Goal: Task Accomplishment & Management: Manage account settings

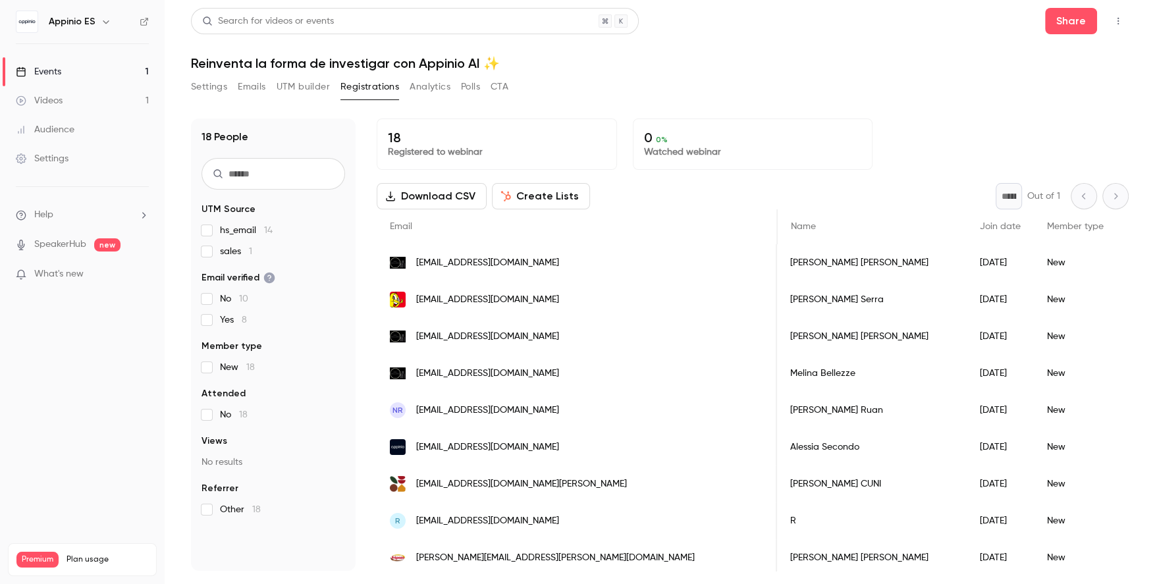
scroll to position [0, 415]
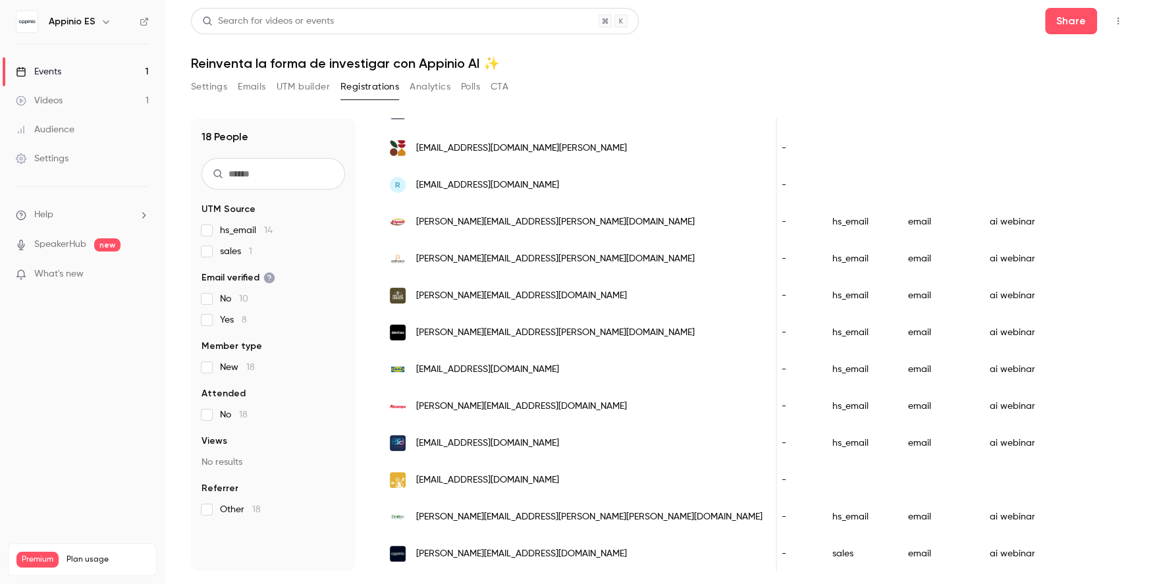
click at [312, 90] on button "UTM builder" at bounding box center [303, 86] width 53 height 21
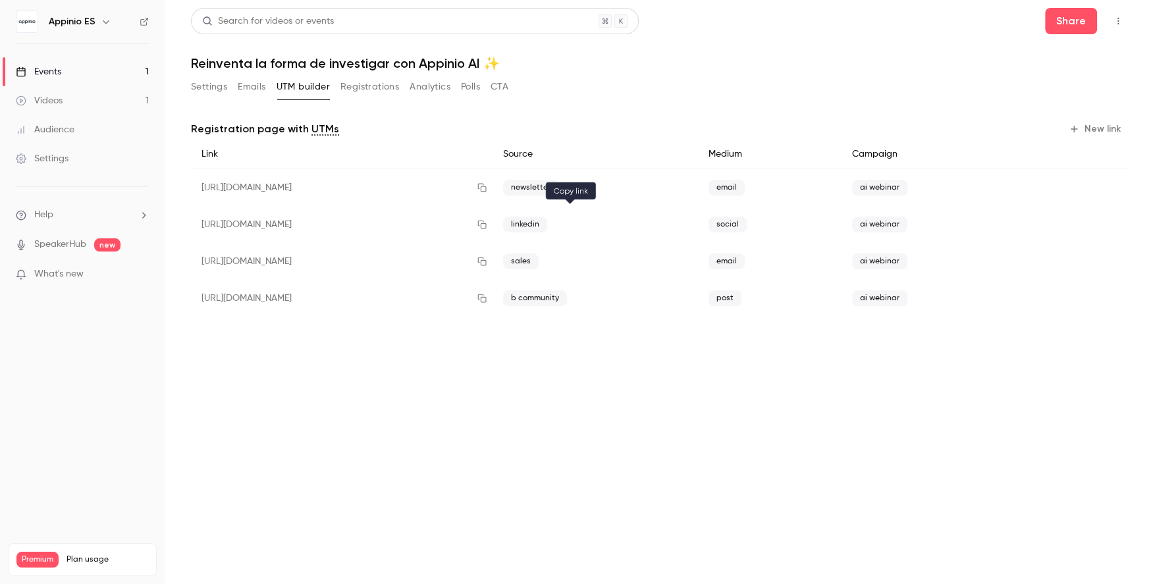
click at [487, 226] on icon "button" at bounding box center [482, 224] width 11 height 9
click at [198, 71] on div "Search for videos or events Share Reinventa la forma de investigar con Appinio …" at bounding box center [660, 173] width 938 height 330
click at [375, 78] on button "Registrations" at bounding box center [369, 86] width 59 height 21
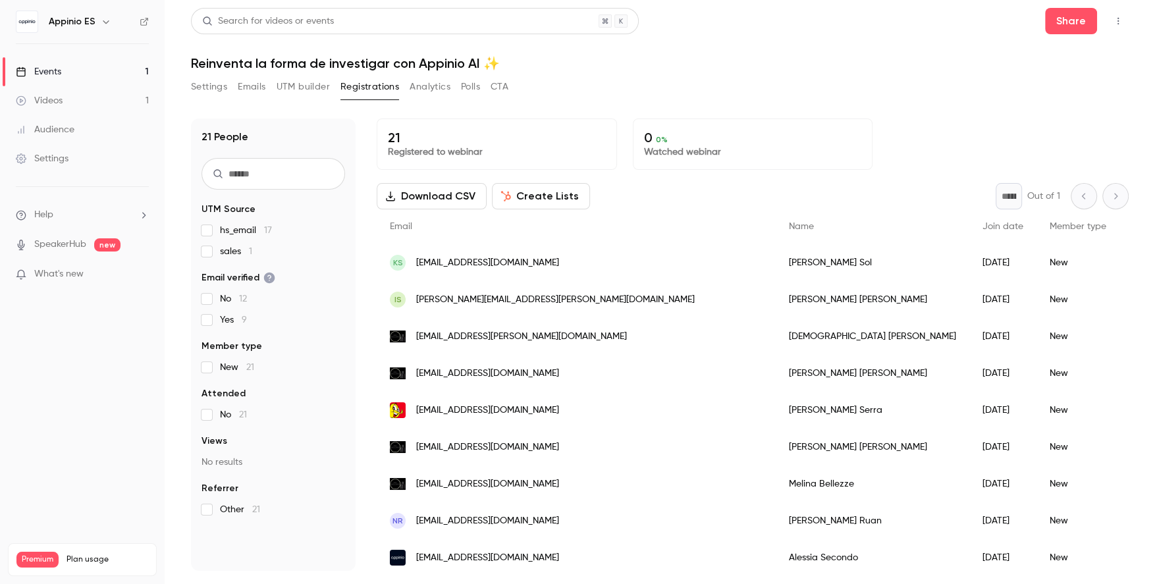
click at [203, 84] on button "Settings" at bounding box center [209, 86] width 36 height 21
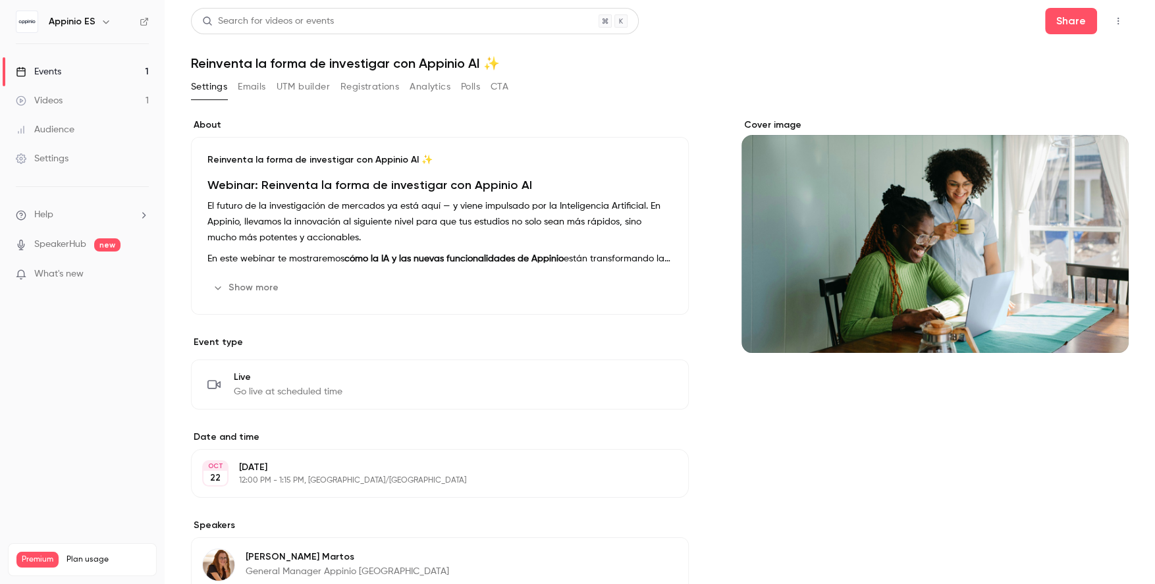
click at [377, 93] on button "Registrations" at bounding box center [369, 86] width 59 height 21
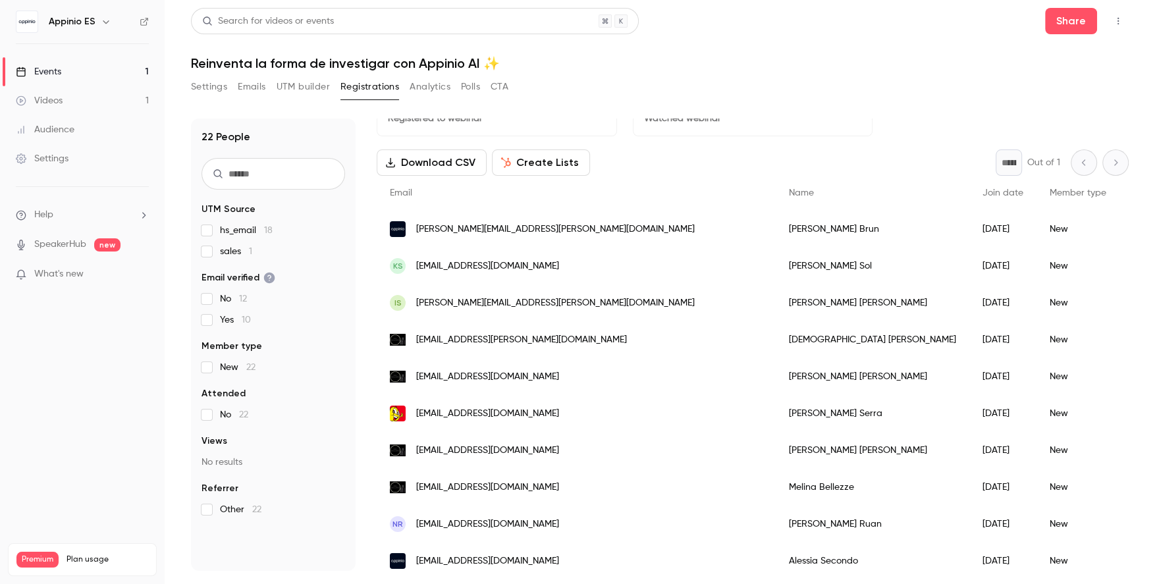
scroll to position [38, 0]
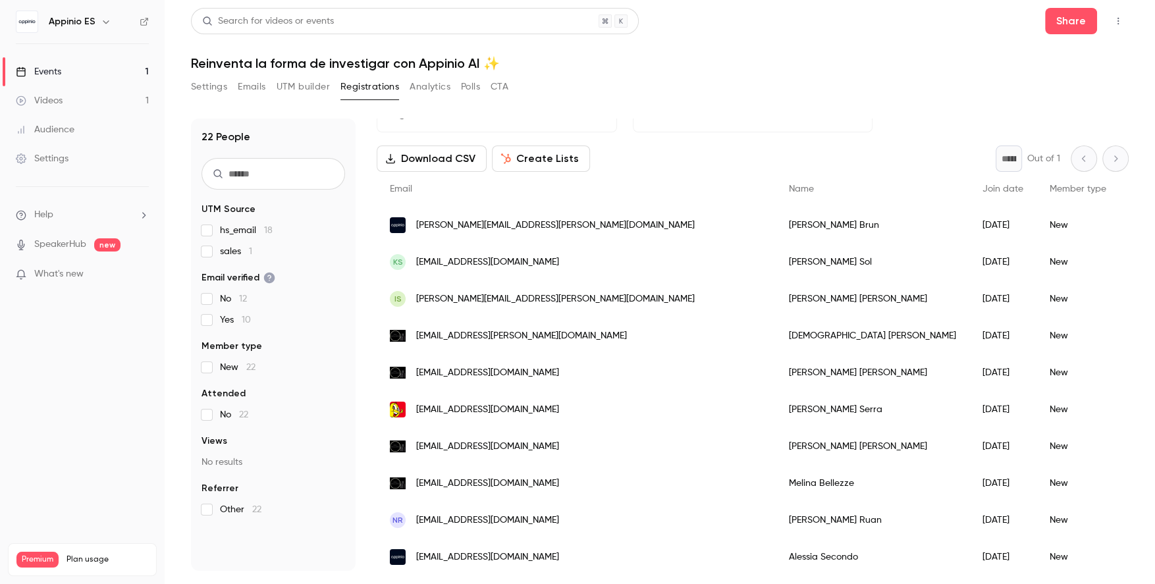
click at [552, 163] on button "Create Lists" at bounding box center [541, 159] width 98 height 26
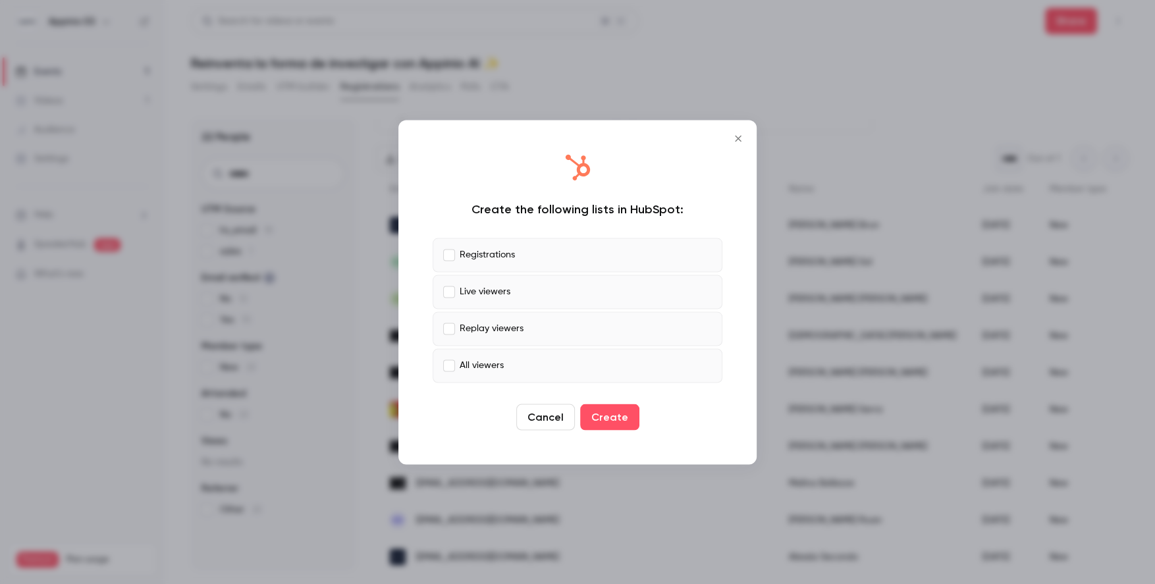
click at [734, 134] on icon "Close" at bounding box center [738, 138] width 16 height 11
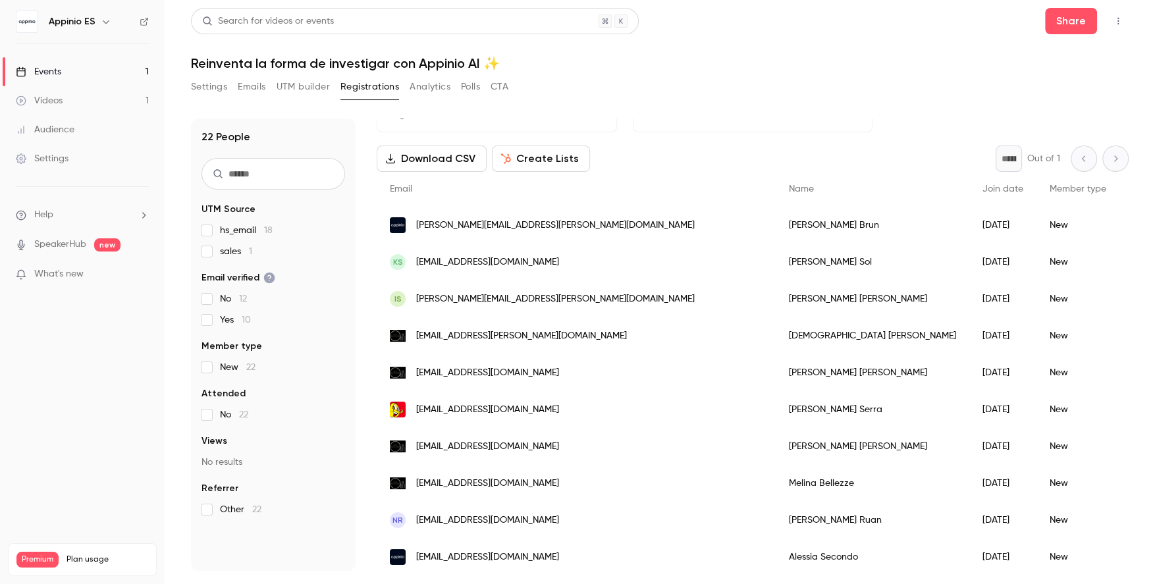
click at [539, 147] on button "Create Lists" at bounding box center [541, 159] width 98 height 26
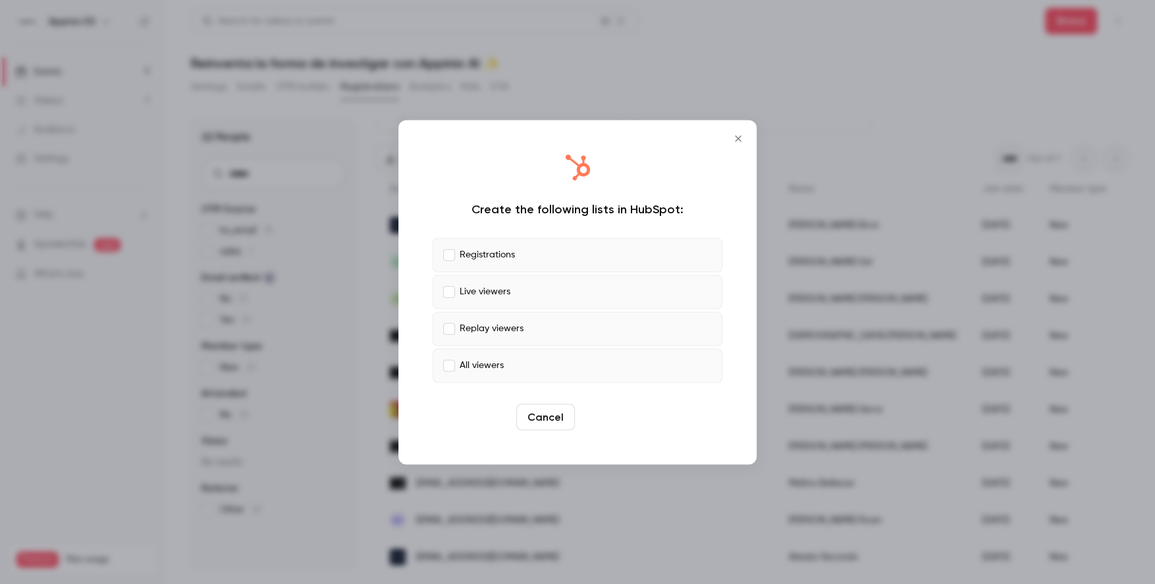
click at [606, 417] on button "Create" at bounding box center [609, 417] width 59 height 26
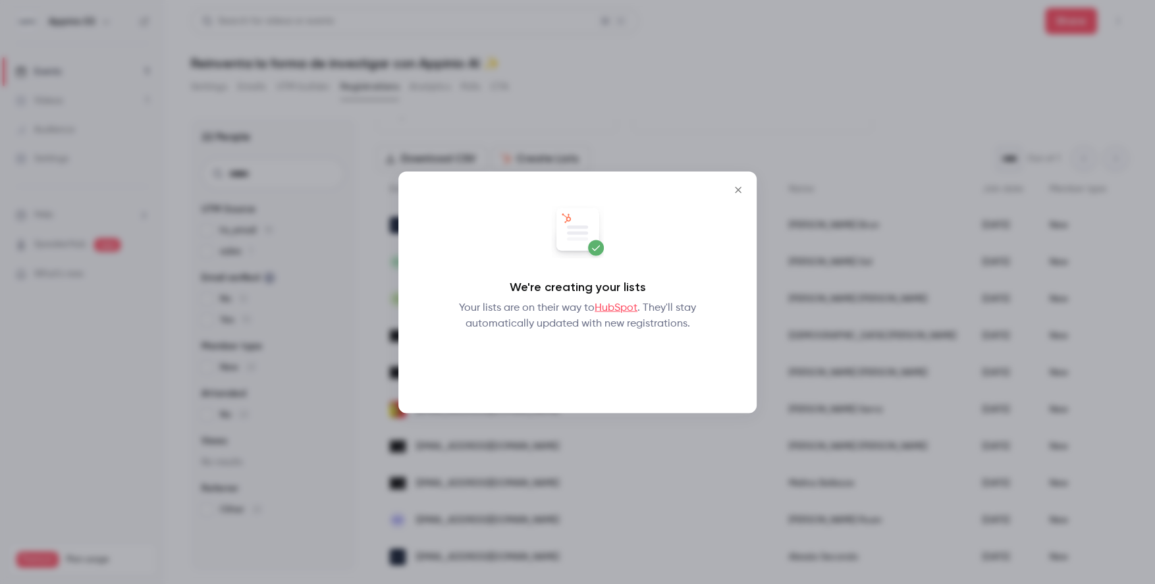
click at [564, 366] on button "Okay" at bounding box center [578, 365] width 48 height 26
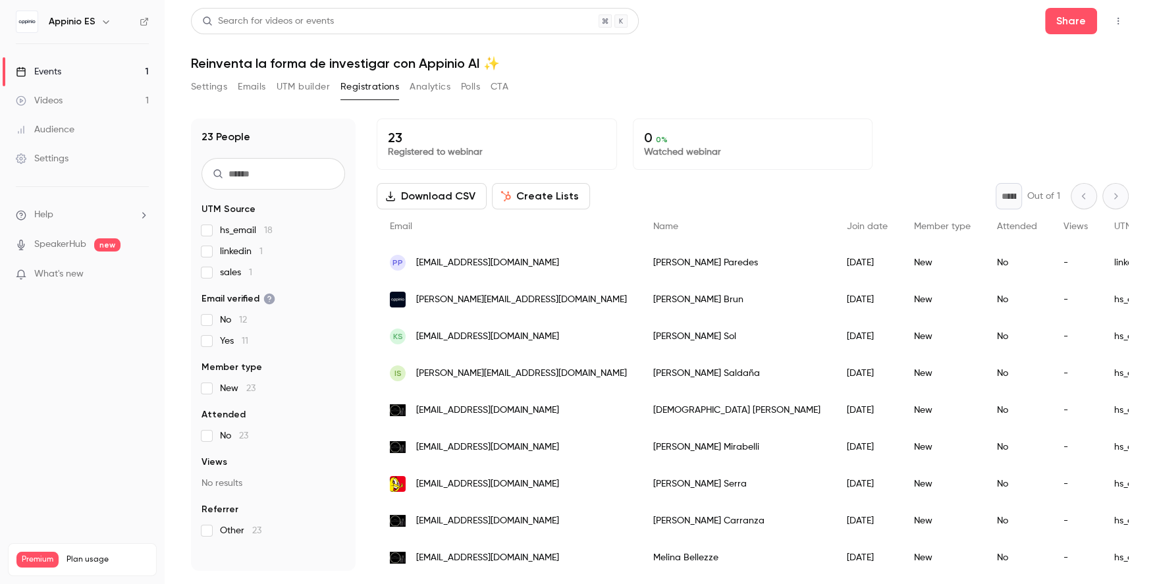
click at [205, 86] on button "Settings" at bounding box center [209, 86] width 36 height 21
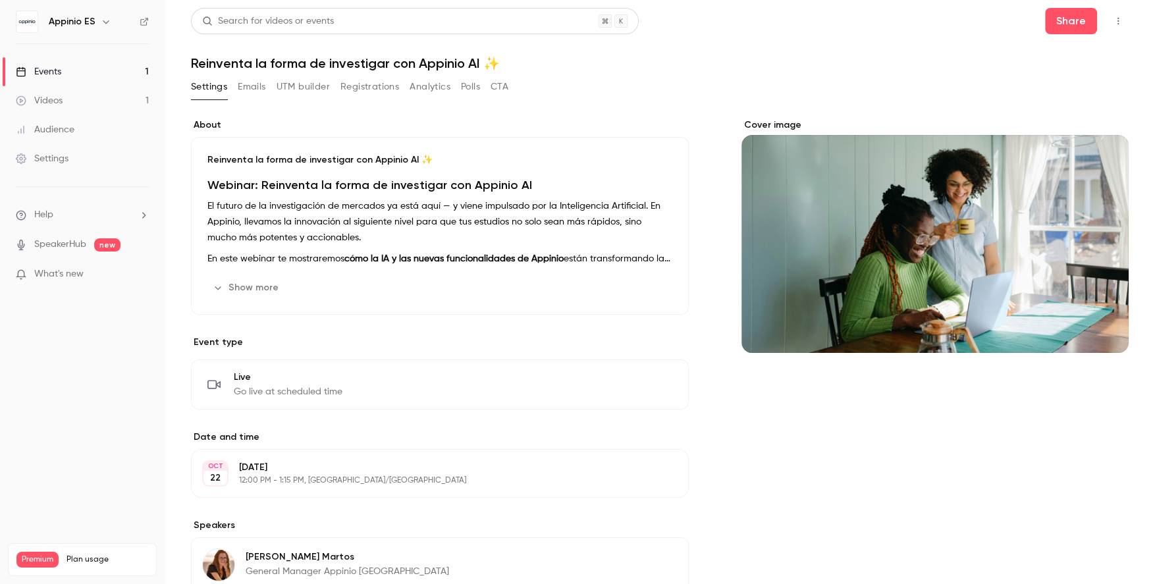
click at [253, 297] on button "Show more" at bounding box center [246, 287] width 79 height 21
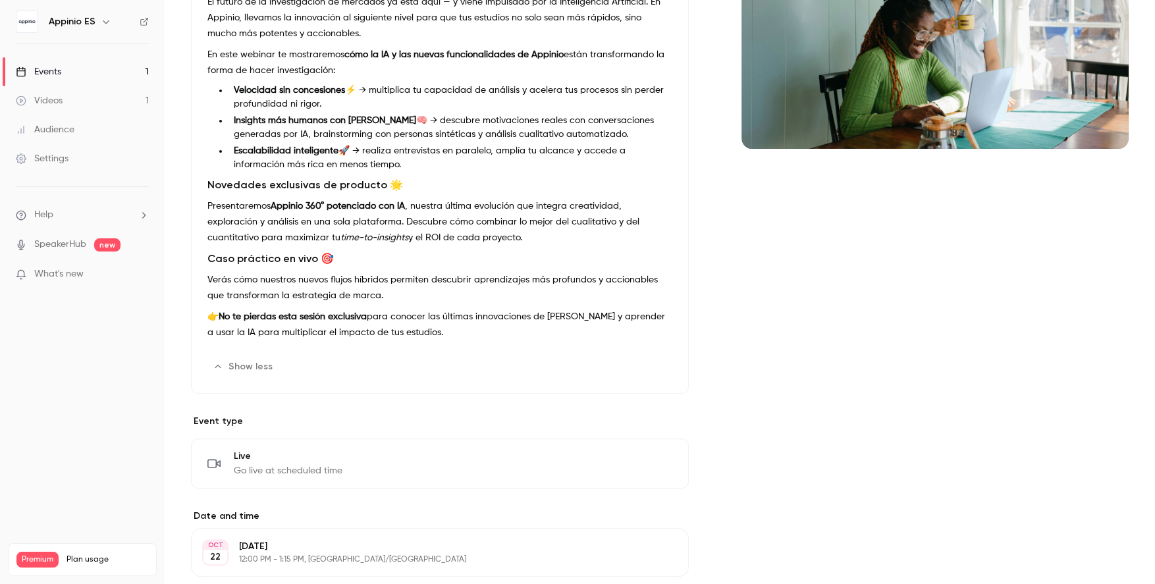
click at [285, 357] on div "Show less Edit" at bounding box center [439, 366] width 465 height 21
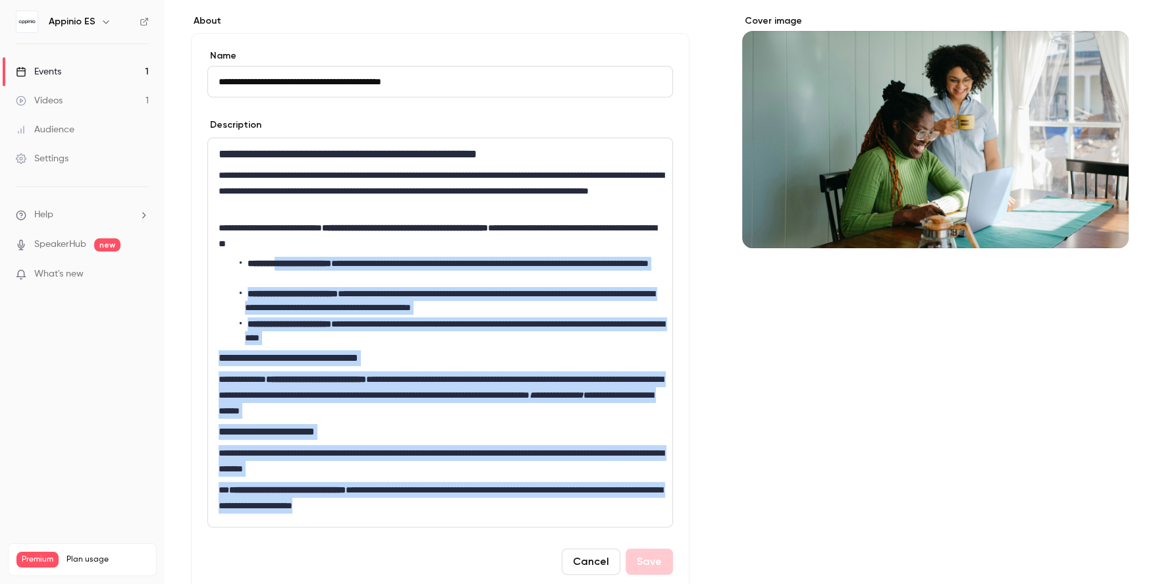
scroll to position [78, 0]
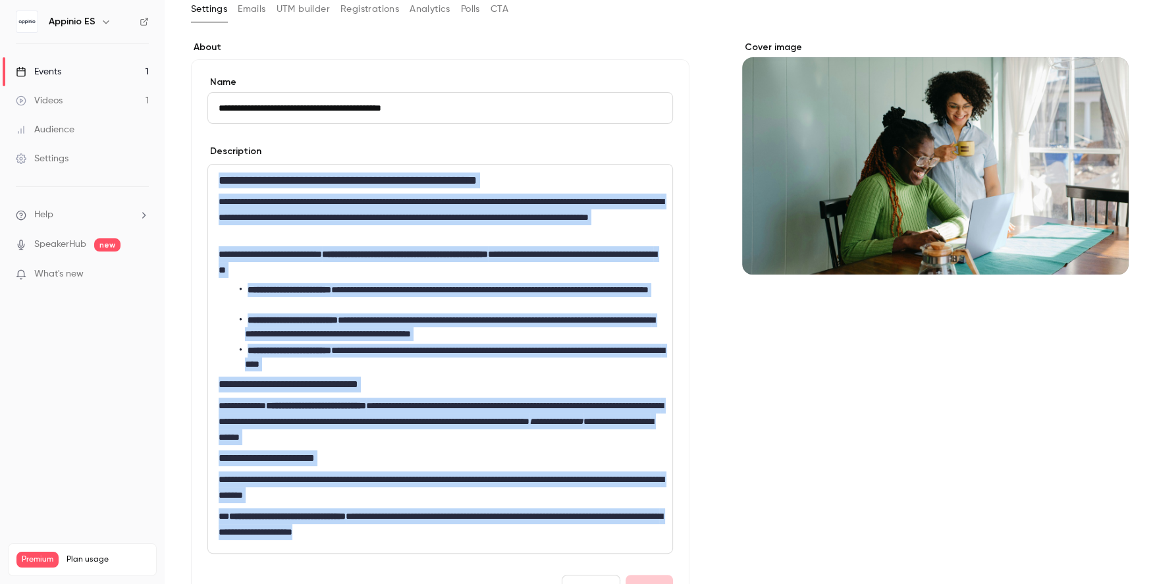
drag, startPoint x: 453, startPoint y: 440, endPoint x: 211, endPoint y: 172, distance: 360.8
click at [211, 172] on div "**********" at bounding box center [440, 359] width 464 height 388
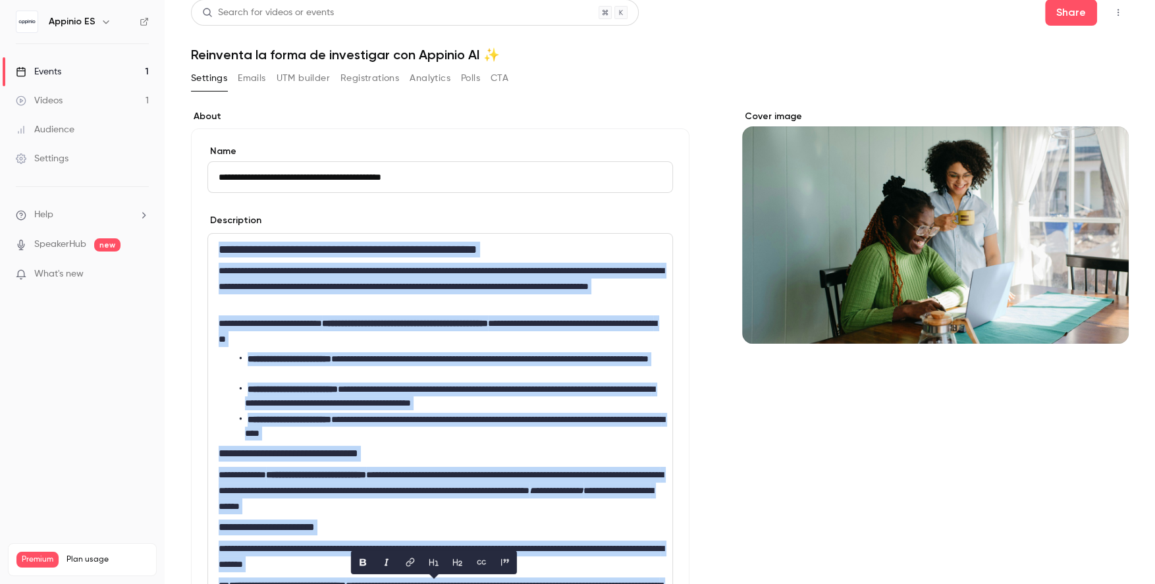
scroll to position [0, 0]
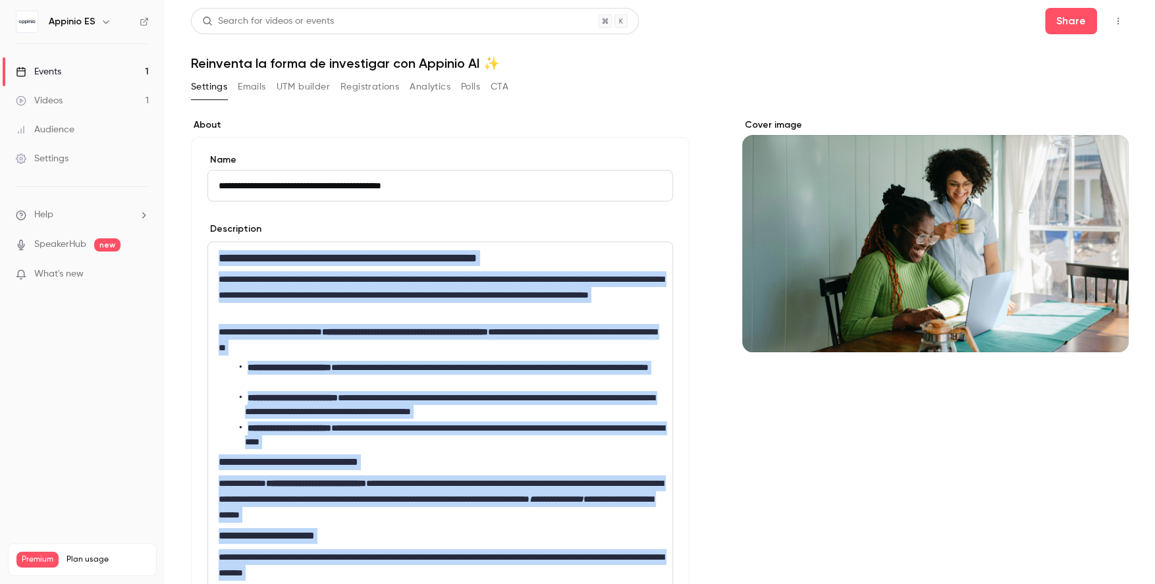
click at [342, 84] on button "Registrations" at bounding box center [369, 86] width 59 height 21
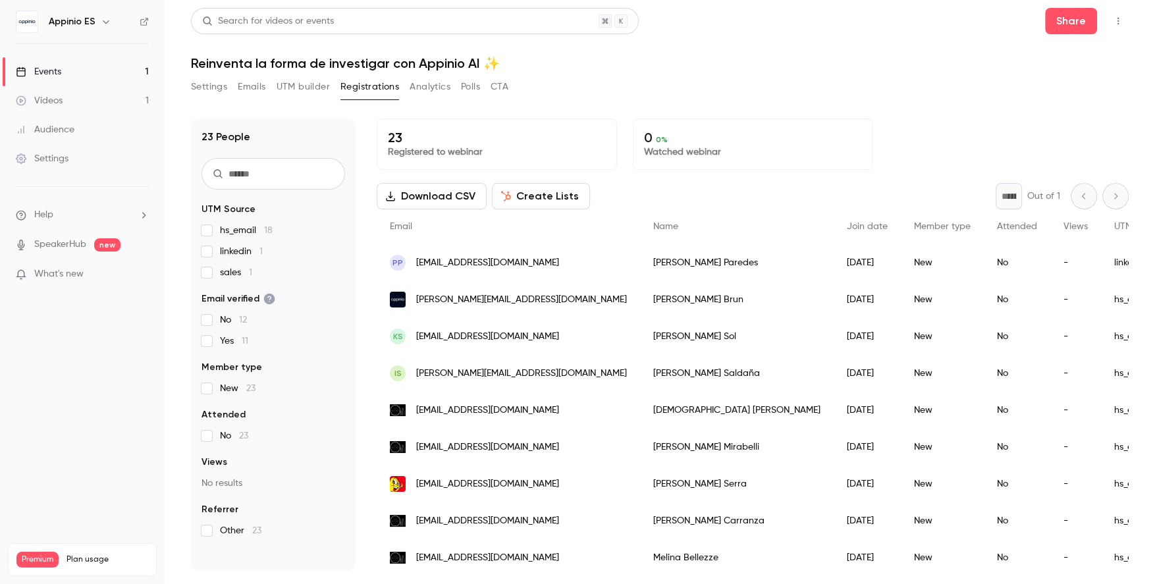
click at [290, 84] on button "UTM builder" at bounding box center [303, 86] width 53 height 21
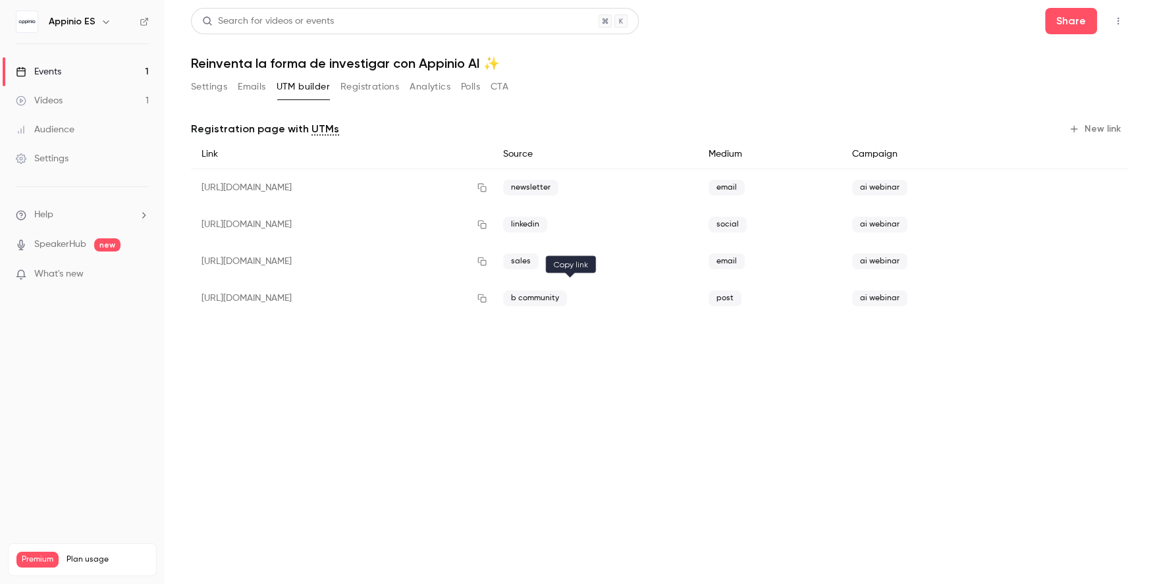
click at [493, 289] on button "button" at bounding box center [481, 298] width 21 height 21
click at [205, 93] on button "Settings" at bounding box center [209, 86] width 36 height 21
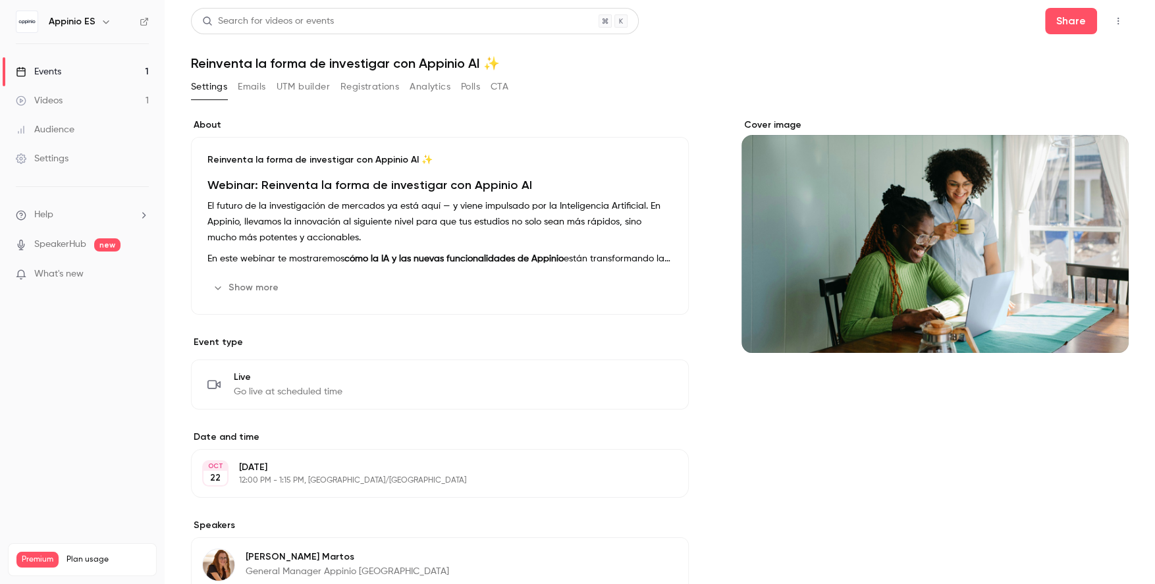
click at [261, 277] on button "Show more" at bounding box center [246, 287] width 79 height 21
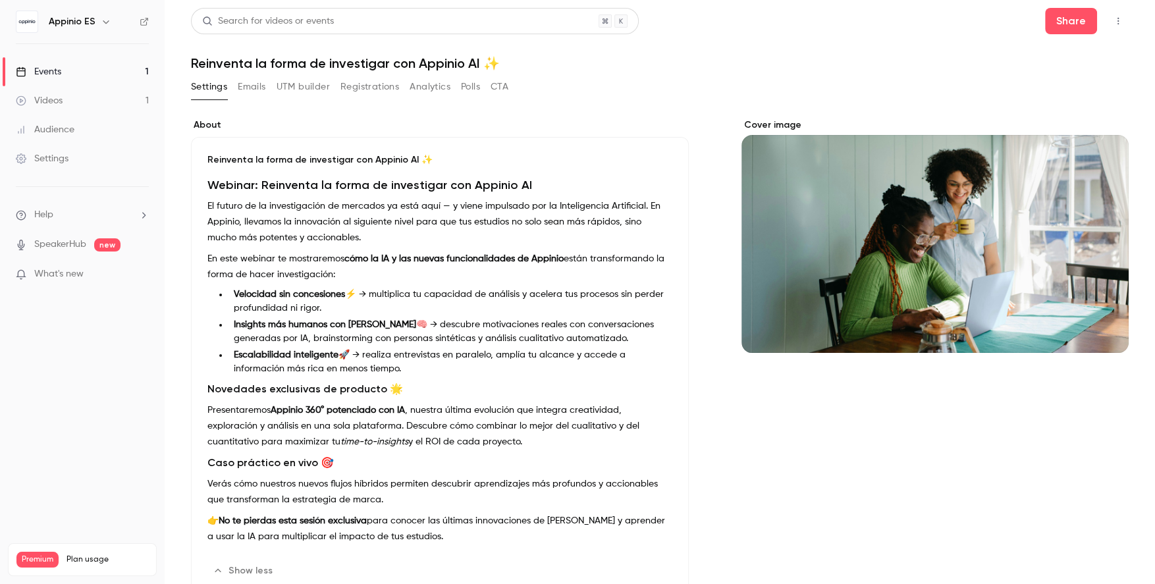
click at [208, 177] on h1 "Webinar: Reinventa la forma de investigar con Appinio AI" at bounding box center [439, 185] width 465 height 16
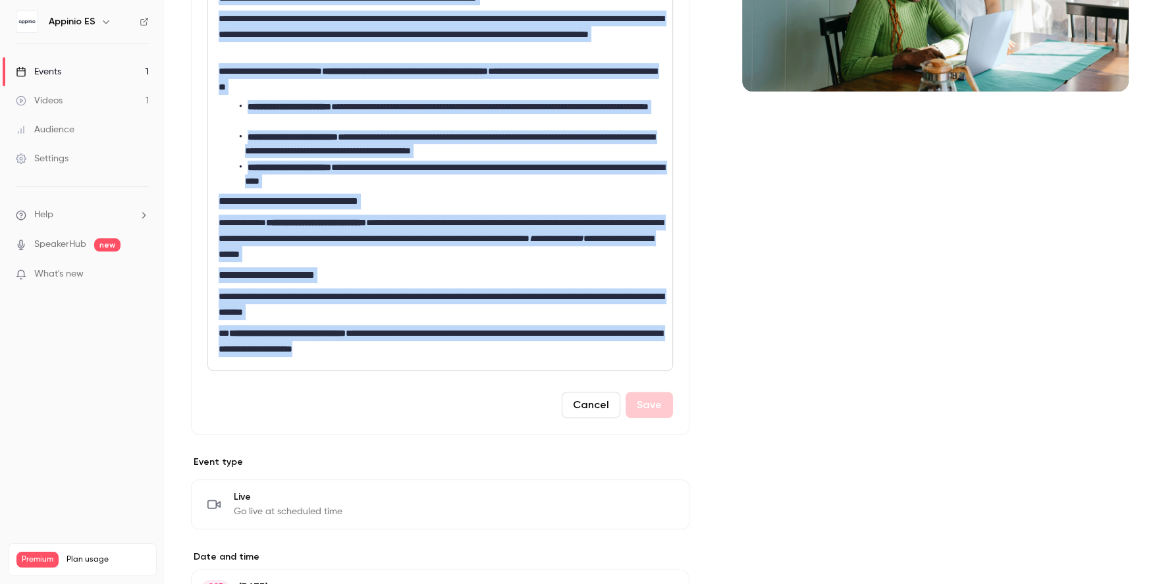
scroll to position [348, 0]
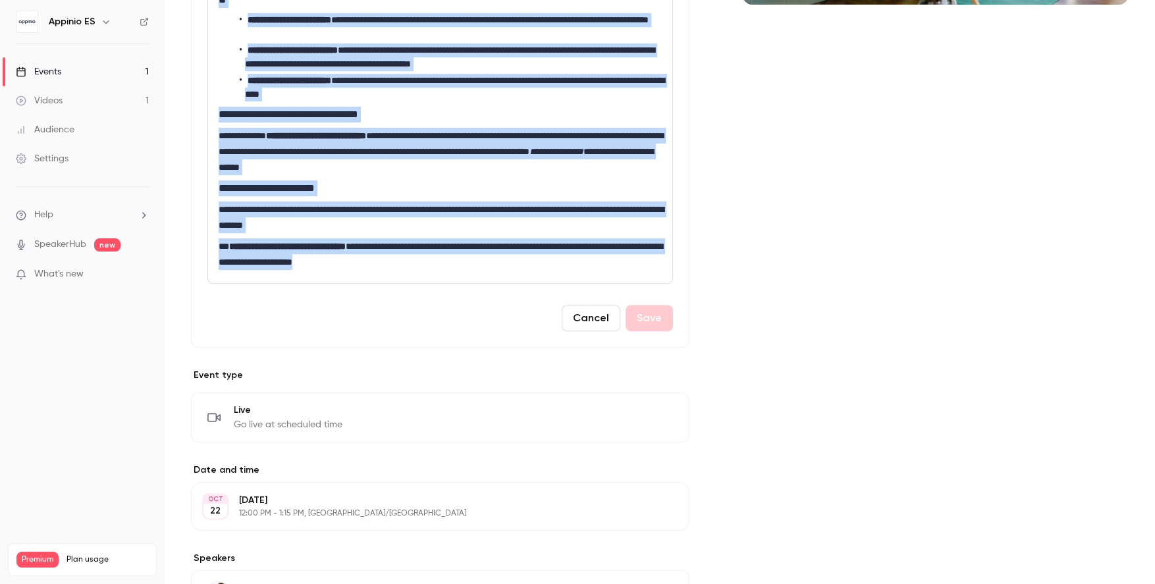
drag, startPoint x: 219, startPoint y: 257, endPoint x: 499, endPoint y: 269, distance: 280.1
click at [499, 269] on div "**********" at bounding box center [440, 89] width 464 height 388
copy div "**********"
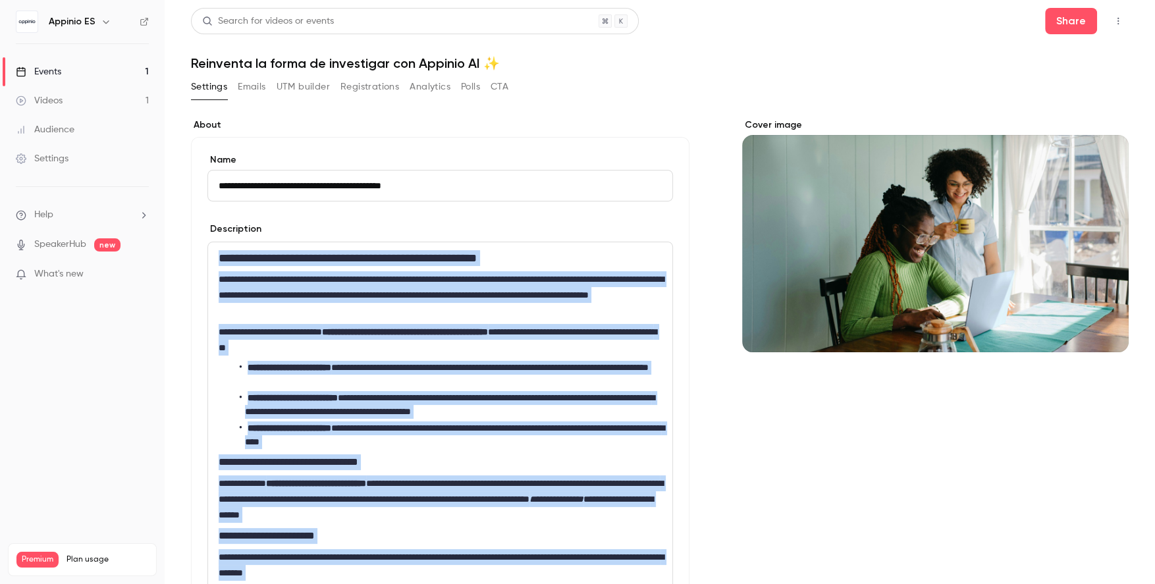
click at [309, 84] on button "UTM builder" at bounding box center [303, 86] width 53 height 21
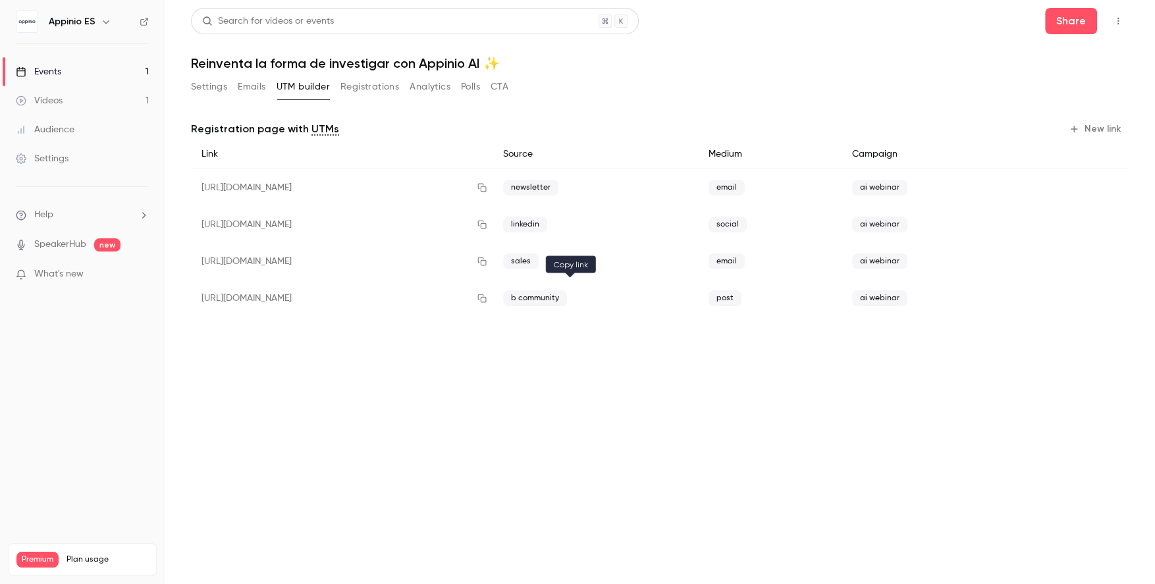
click at [487, 298] on icon "button" at bounding box center [482, 298] width 11 height 9
click at [223, 90] on button "Settings" at bounding box center [209, 86] width 36 height 21
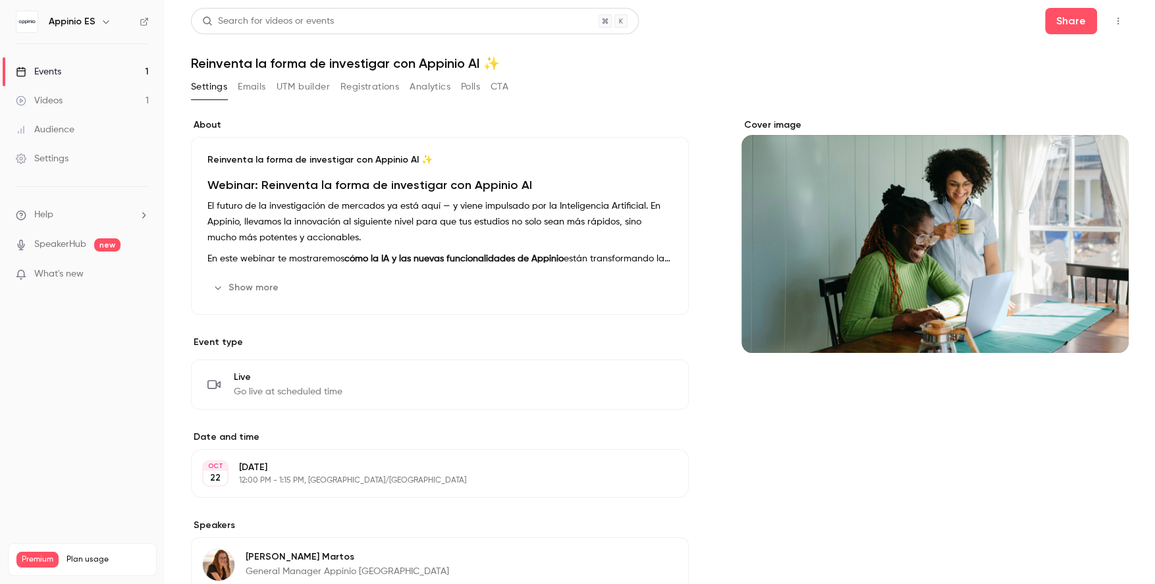
click at [363, 84] on button "Registrations" at bounding box center [369, 86] width 59 height 21
